Goal: Transaction & Acquisition: Purchase product/service

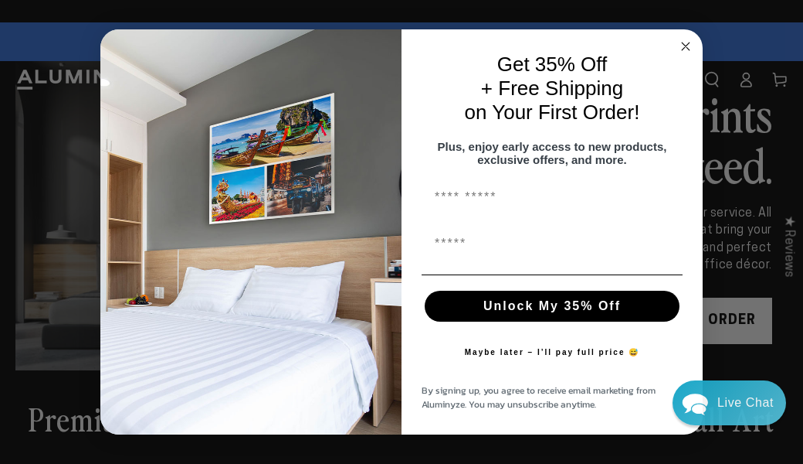
click at [683, 38] on circle "Close dialog" at bounding box center [686, 47] width 18 height 18
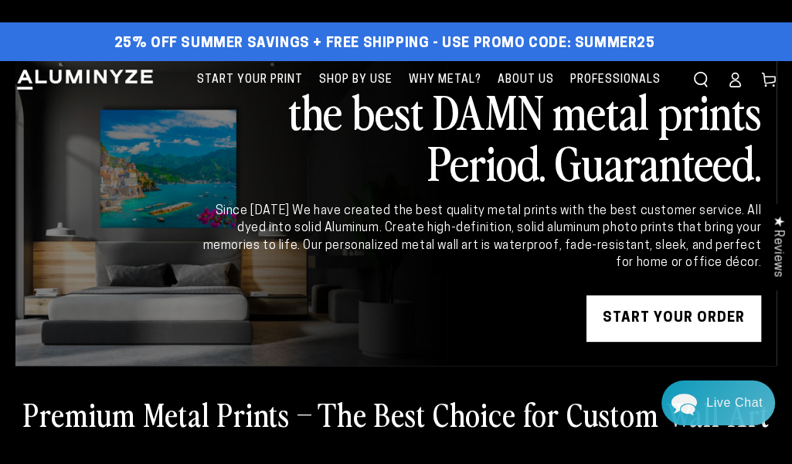
click at [640, 319] on link "START YOUR Order" at bounding box center [673, 318] width 175 height 46
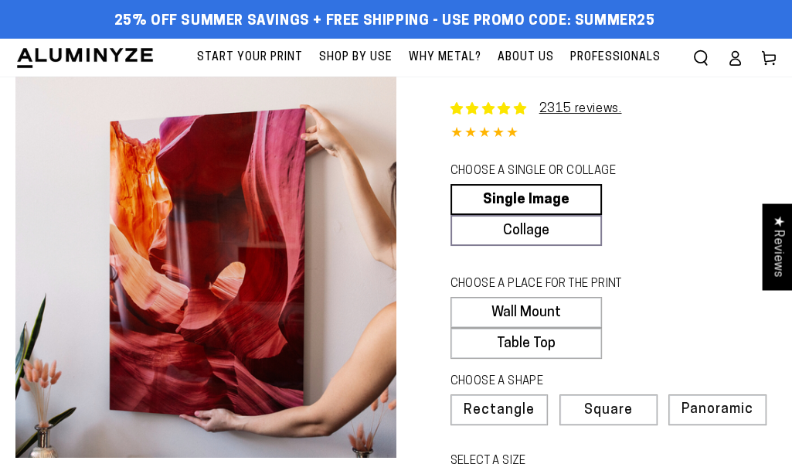
select select "**********"
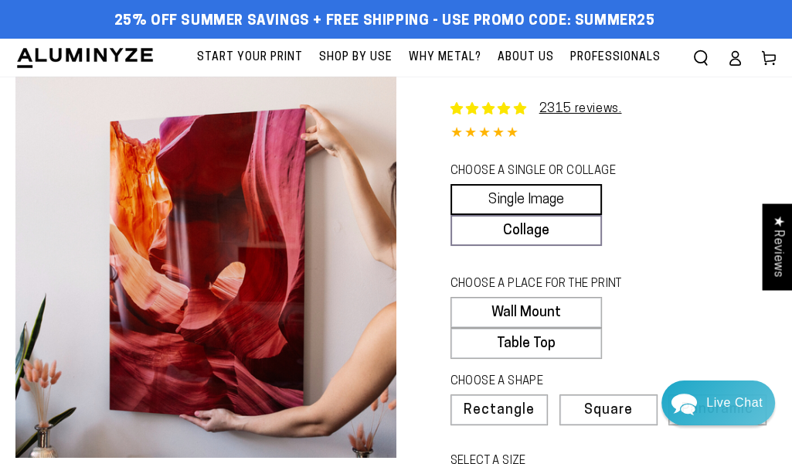
click at [495, 188] on link "Single Image" at bounding box center [526, 199] width 152 height 31
click at [552, 304] on label "Wall Mount" at bounding box center [526, 312] width 152 height 31
click at [493, 420] on label "Rectangle" at bounding box center [499, 409] width 98 height 31
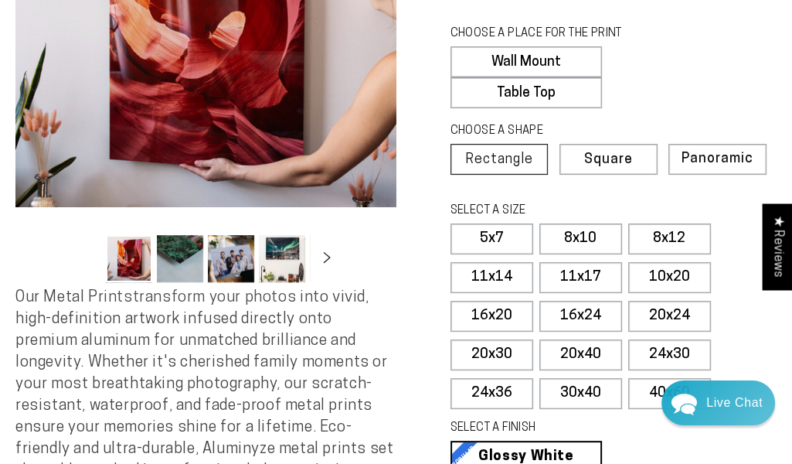
scroll to position [250, 0]
click at [484, 311] on label "16x20" at bounding box center [491, 316] width 83 height 31
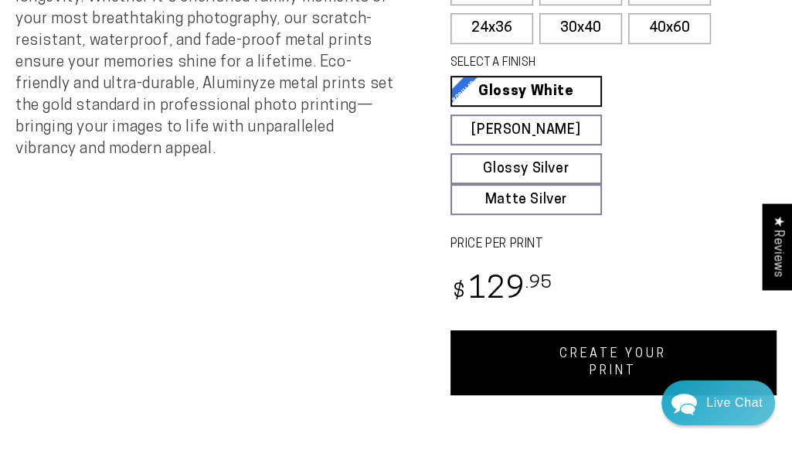
scroll to position [614, 0]
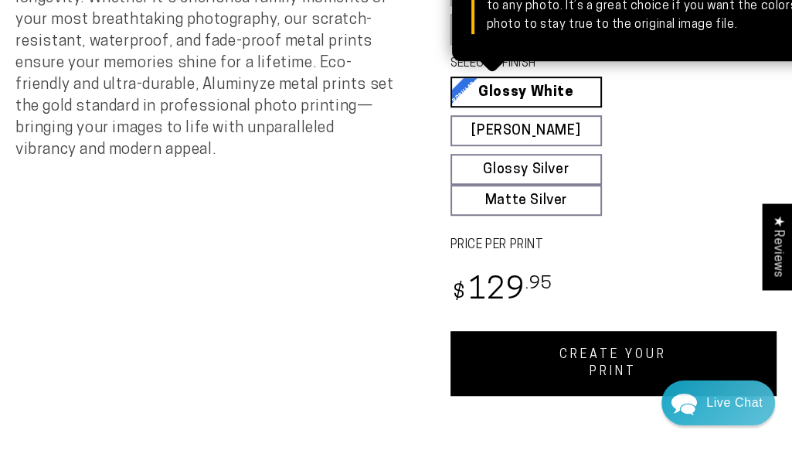
click at [545, 86] on link "Glossy White Glossy White Our bright white glossy surface increases color satur…" at bounding box center [526, 91] width 152 height 31
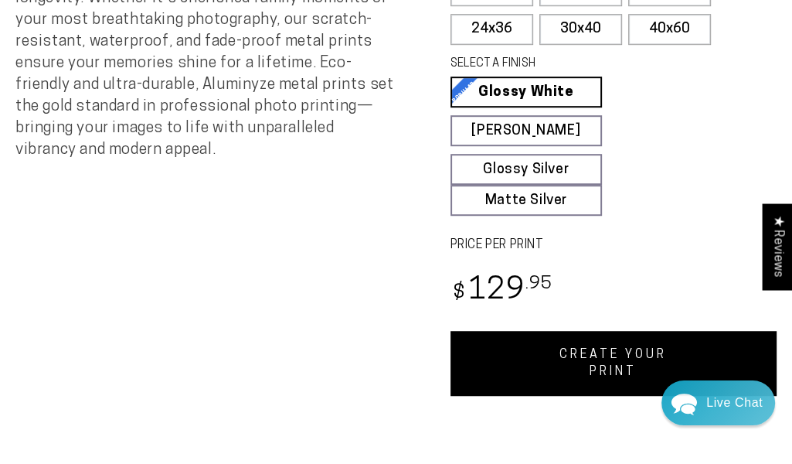
click at [597, 378] on link "CREATE YOUR PRINT" at bounding box center [613, 363] width 327 height 65
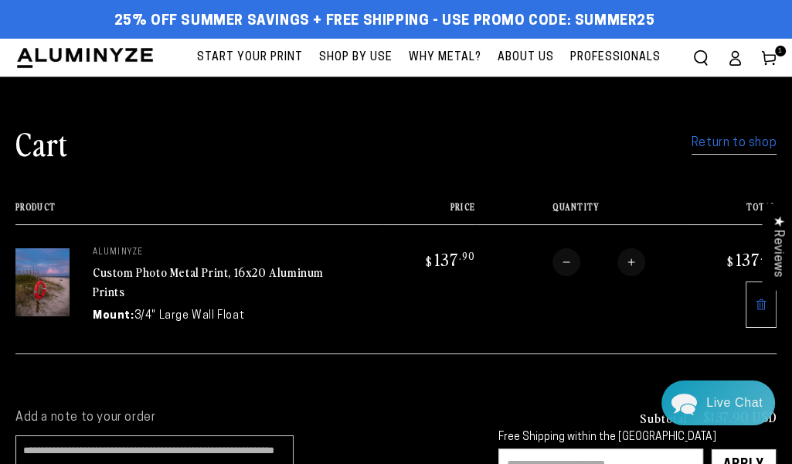
click at [732, 138] on link "Return to shop" at bounding box center [733, 143] width 85 height 22
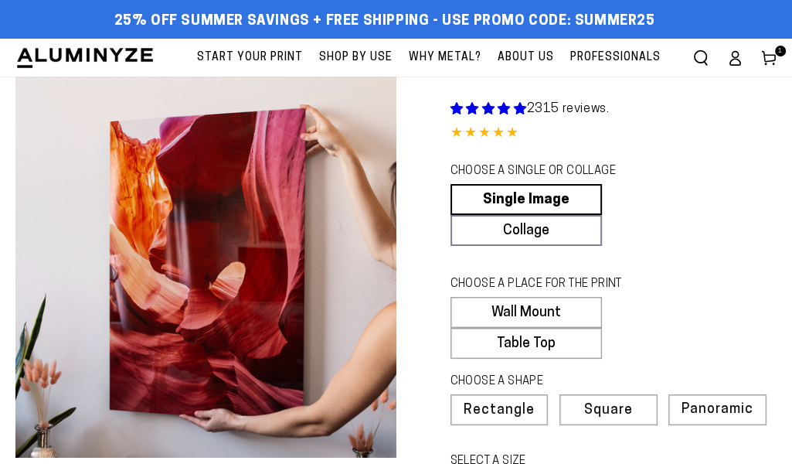
select select "**********"
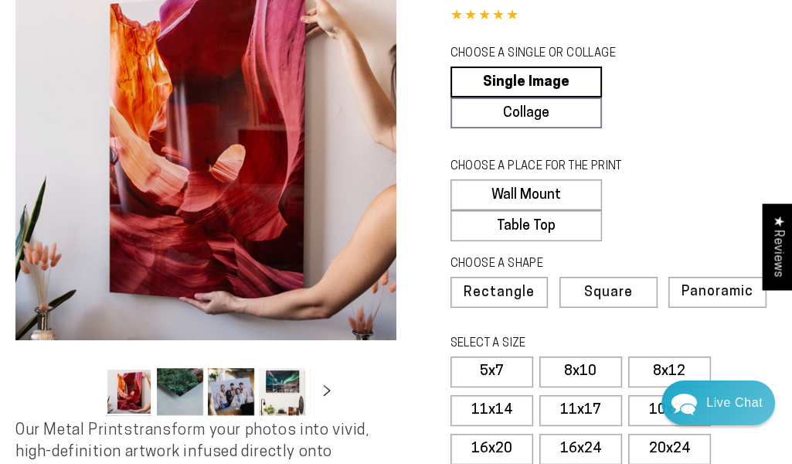
scroll to position [260, 0]
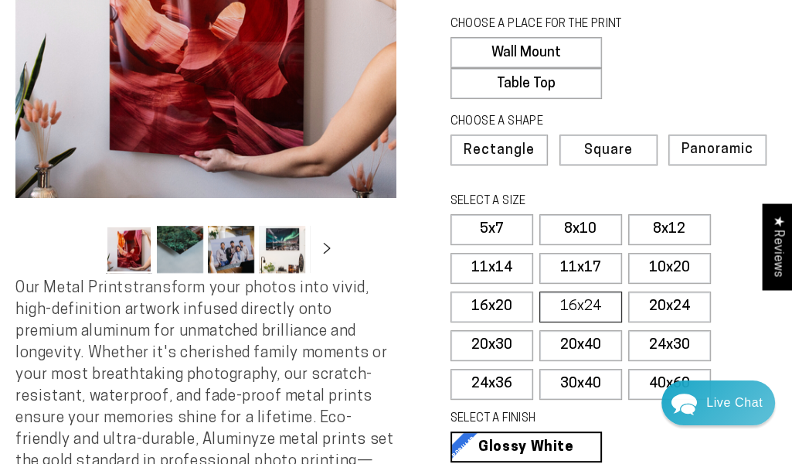
click at [581, 303] on label "16x24" at bounding box center [580, 306] width 83 height 31
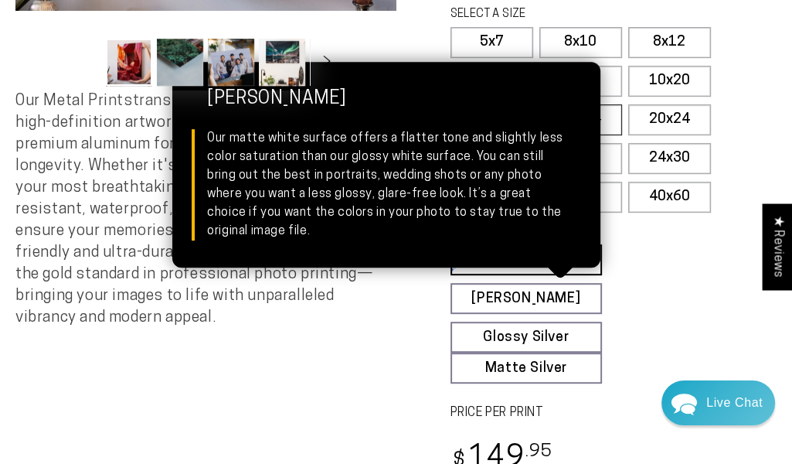
scroll to position [447, 0]
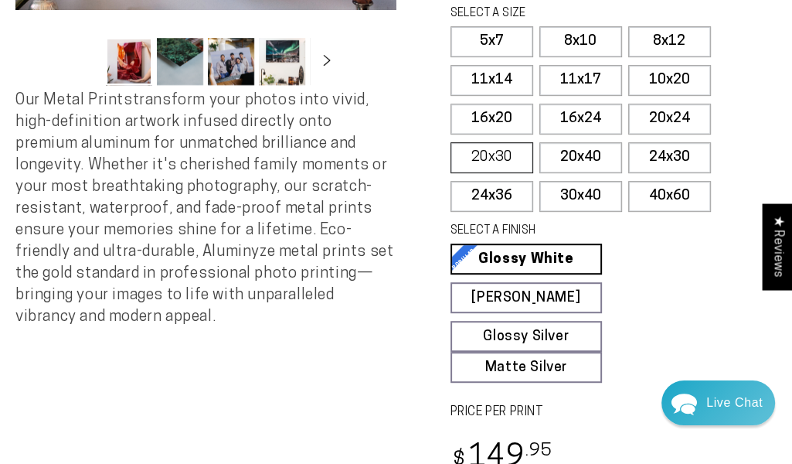
click at [485, 147] on label "20x30" at bounding box center [491, 157] width 83 height 31
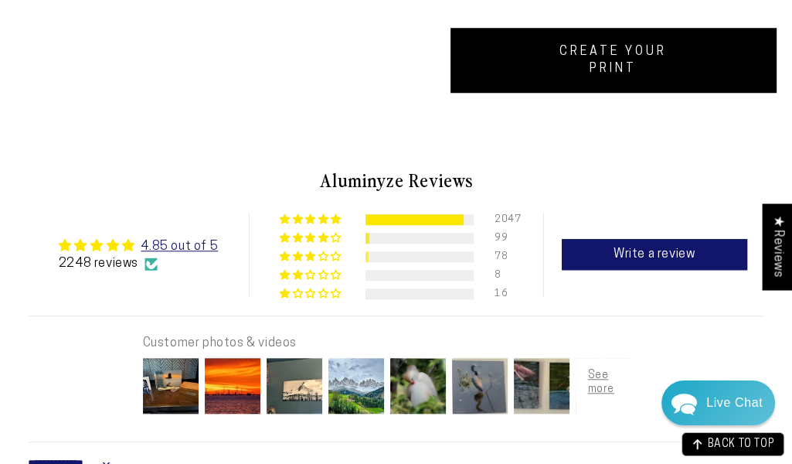
scroll to position [769, 0]
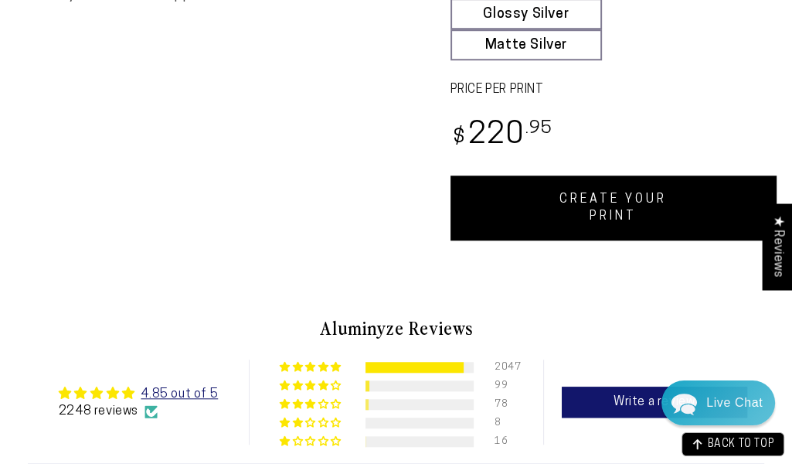
click at [587, 216] on link "CREATE YOUR PRINT" at bounding box center [613, 207] width 327 height 65
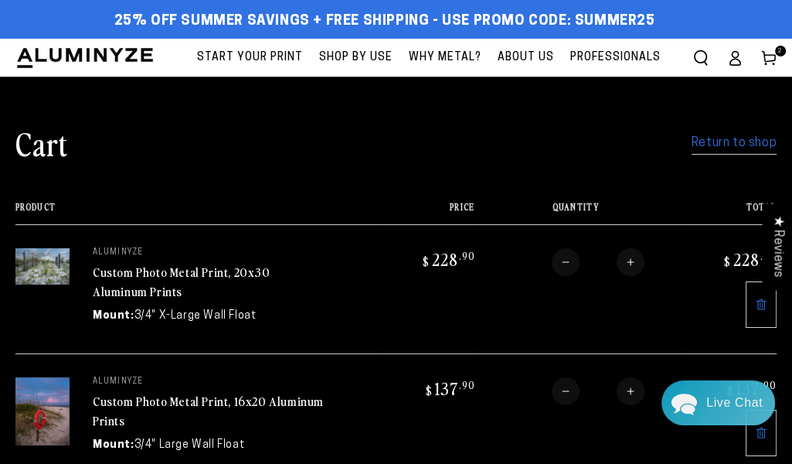
click at [755, 144] on link "Return to shop" at bounding box center [733, 143] width 85 height 22
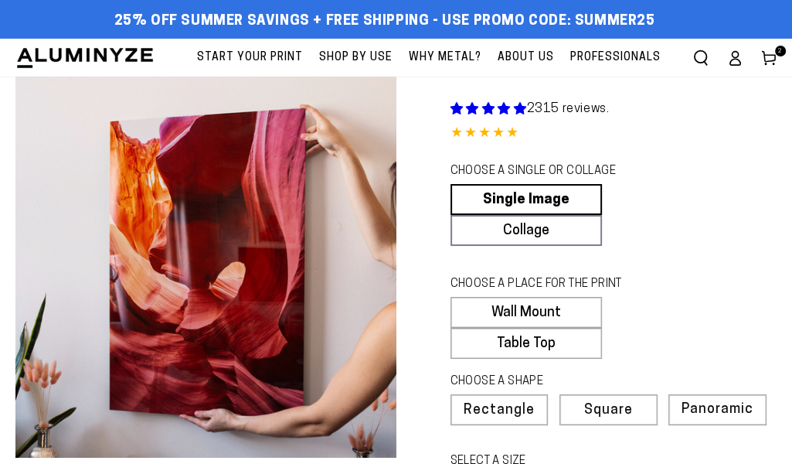
select select "**********"
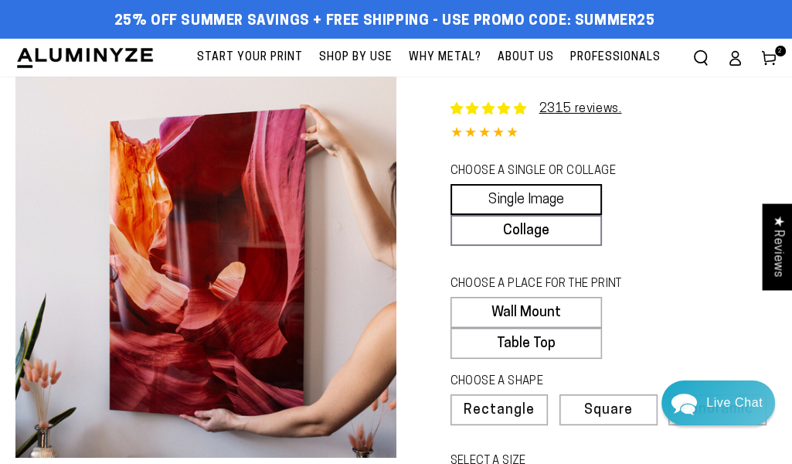
click at [501, 200] on link "Single Image" at bounding box center [526, 199] width 152 height 31
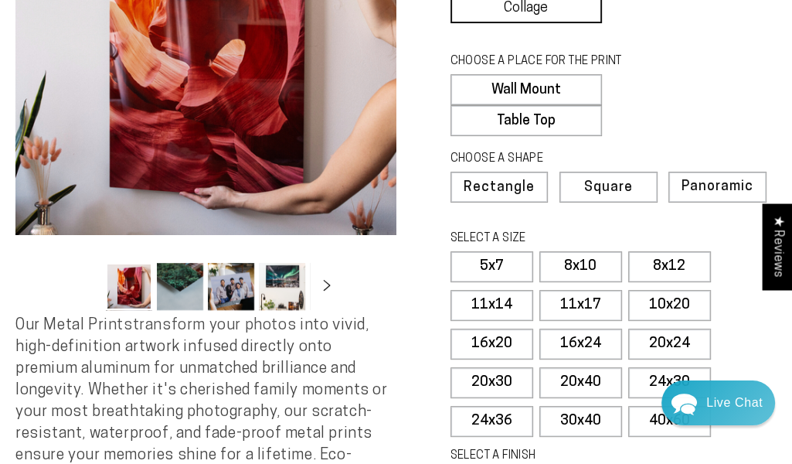
scroll to position [363, 0]
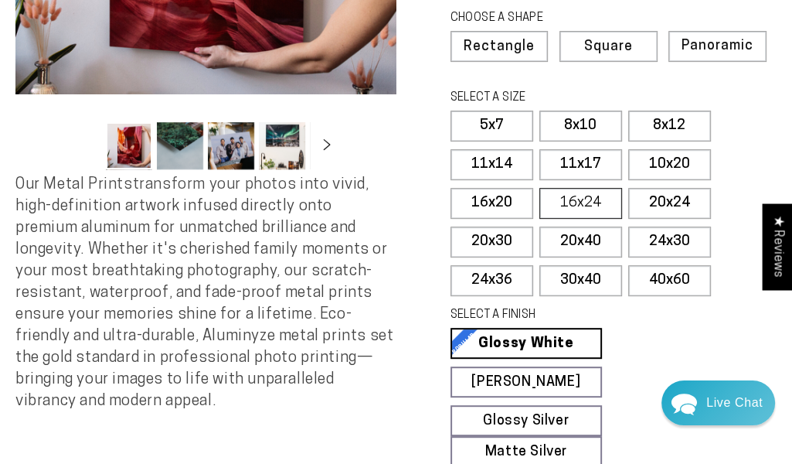
click at [569, 188] on label "16x24" at bounding box center [580, 203] width 83 height 31
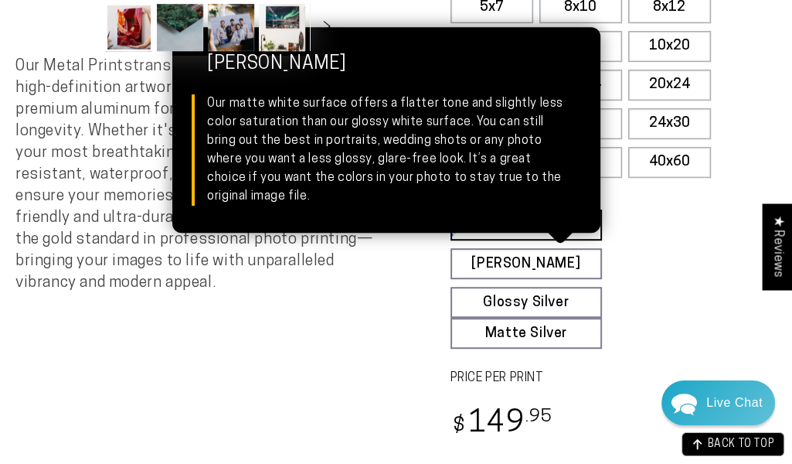
scroll to position [715, 0]
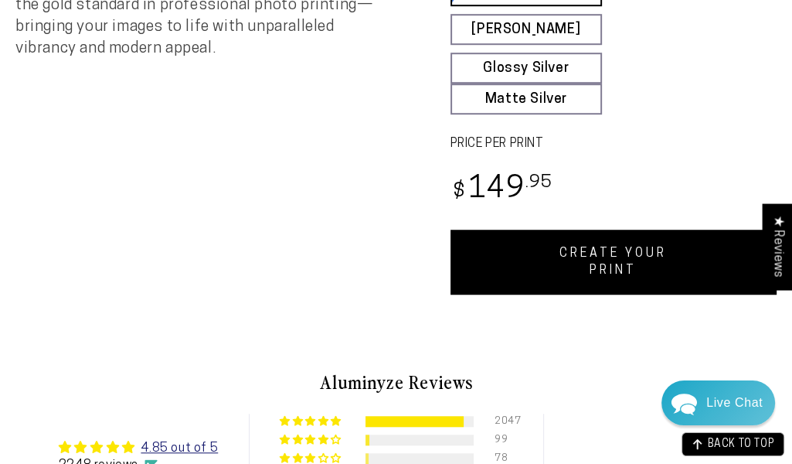
click at [528, 266] on link "CREATE YOUR PRINT" at bounding box center [613, 261] width 327 height 65
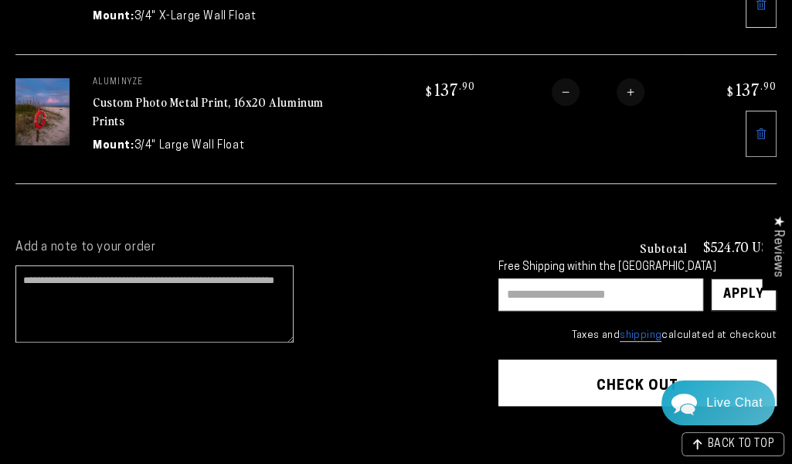
scroll to position [436, 0]
click at [717, 101] on td "$ 137 .90" at bounding box center [728, 118] width 95 height 129
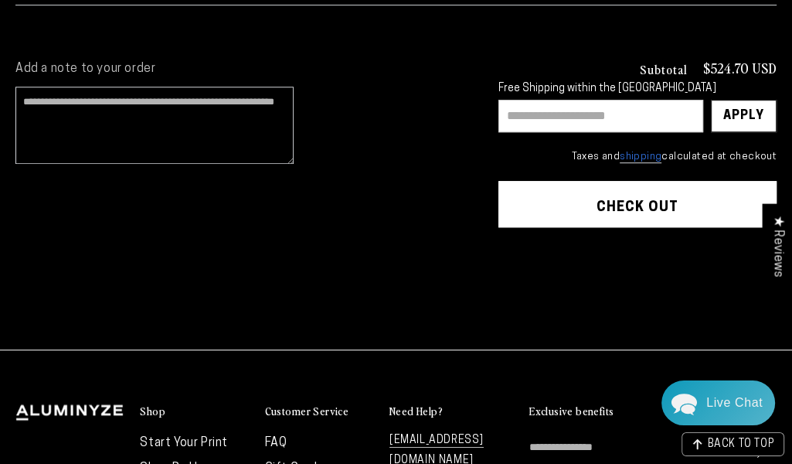
scroll to position [484, 0]
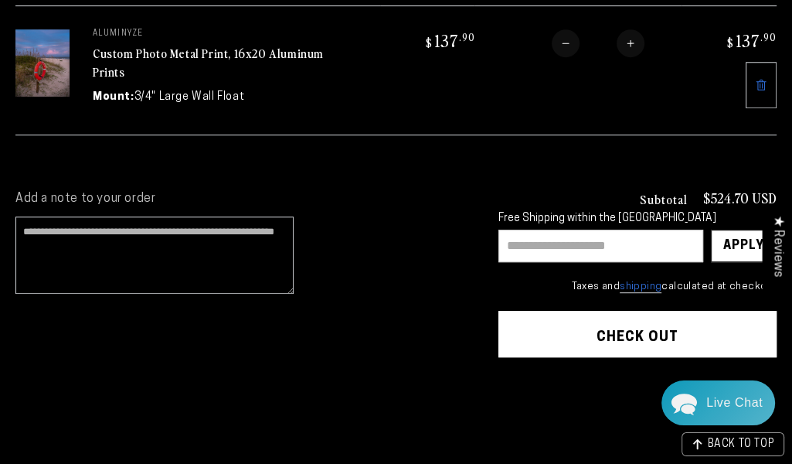
click at [623, 316] on button "Check out" at bounding box center [637, 334] width 278 height 46
